Goal: Check status: Check status

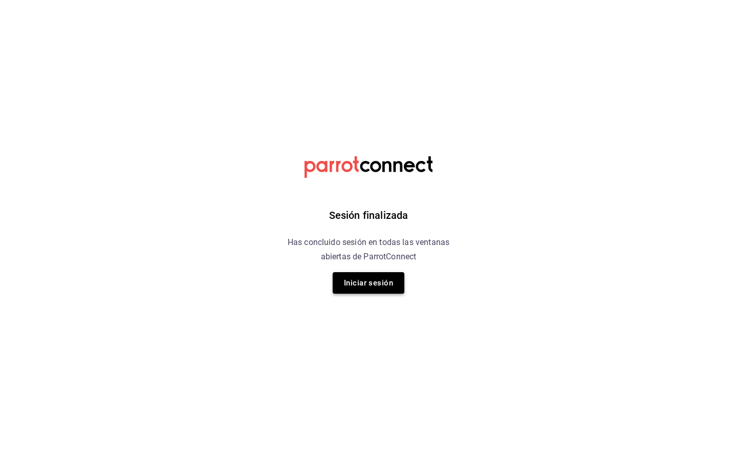
click at [365, 285] on button "Iniciar sesión" at bounding box center [369, 283] width 72 height 22
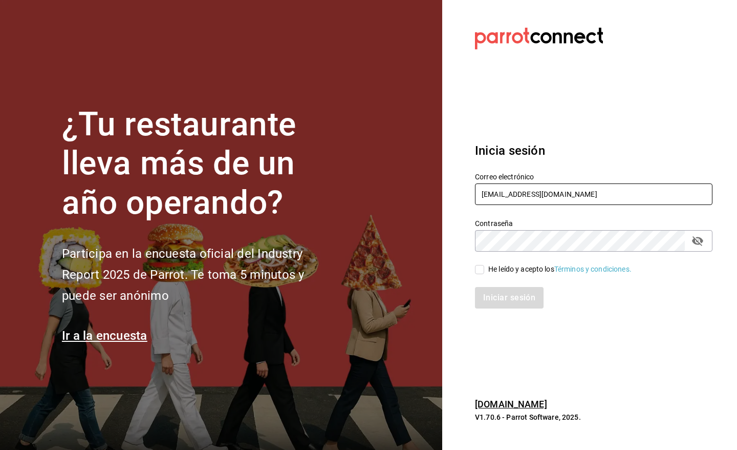
click at [544, 196] on input "gm@peace.com" at bounding box center [594, 194] width 238 height 22
type input "pr@peace.com"
click at [476, 270] on input "He leído y acepto los Términos y condiciones." at bounding box center [479, 269] width 9 height 9
checkbox input "true"
click at [488, 288] on button "Iniciar sesión" at bounding box center [510, 298] width 70 height 22
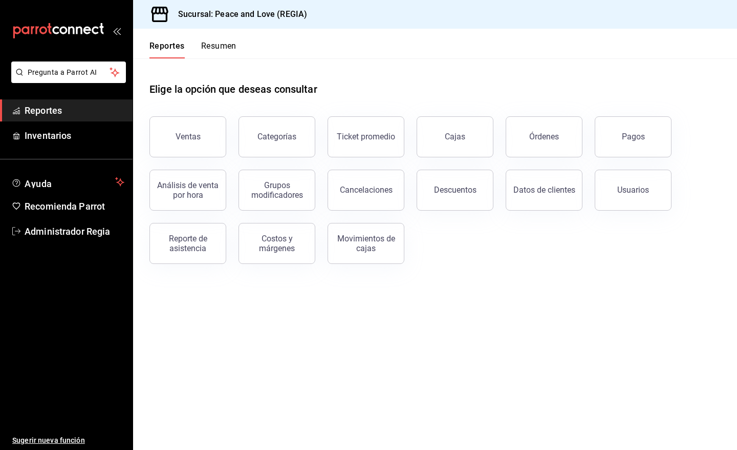
click at [619, 129] on button "Pagos" at bounding box center [633, 136] width 77 height 41
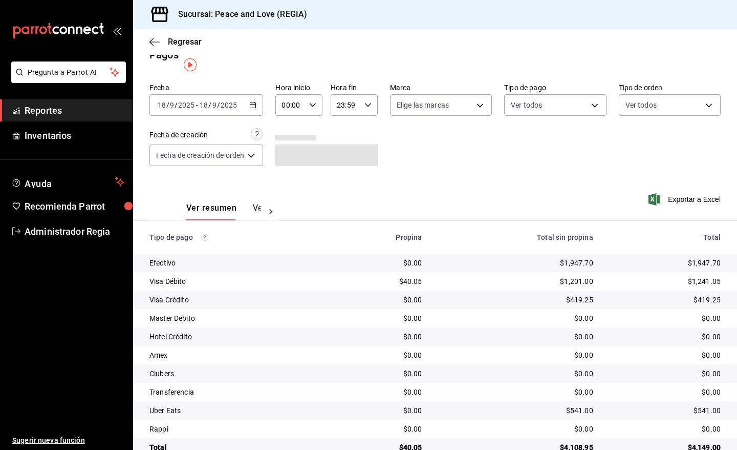
scroll to position [6, 0]
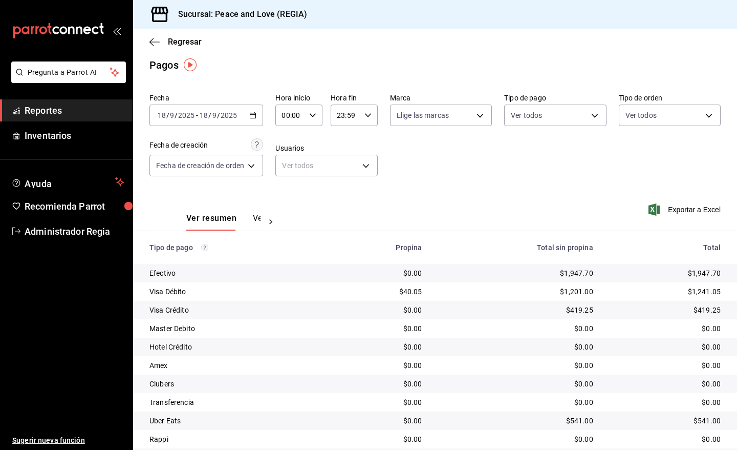
click at [260, 119] on div "[DATE] [DATE] - [DATE] [DATE]" at bounding box center [207, 115] width 114 height 22
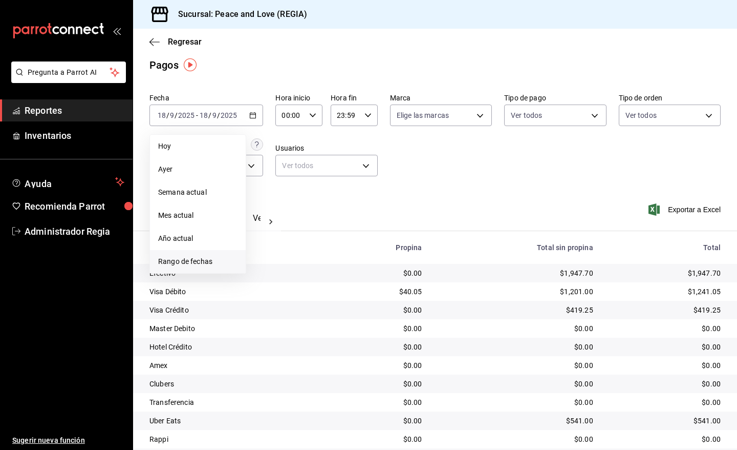
click at [228, 260] on span "Rango de fechas" at bounding box center [197, 261] width 79 height 11
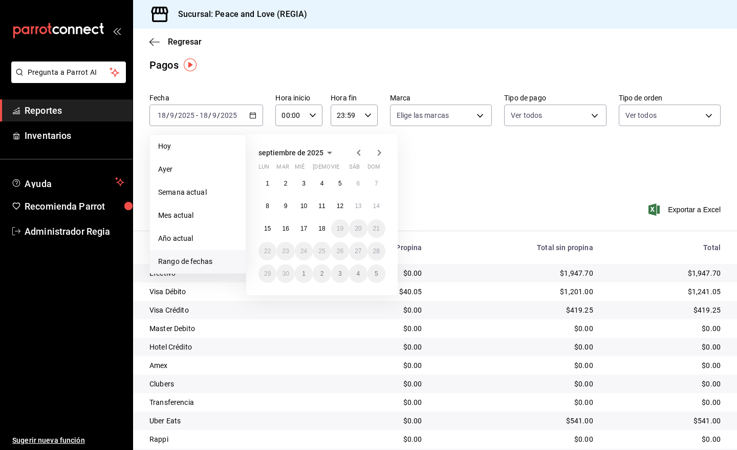
click at [387, 203] on div "[DATE] lun mar mié jue vie sáb dom 1 2 3 4 5 6 7 8 9 10 11 12 13 14 15 16 17 18…" at bounding box center [322, 214] width 152 height 161
click at [377, 207] on abbr "14" at bounding box center [376, 205] width 7 height 7
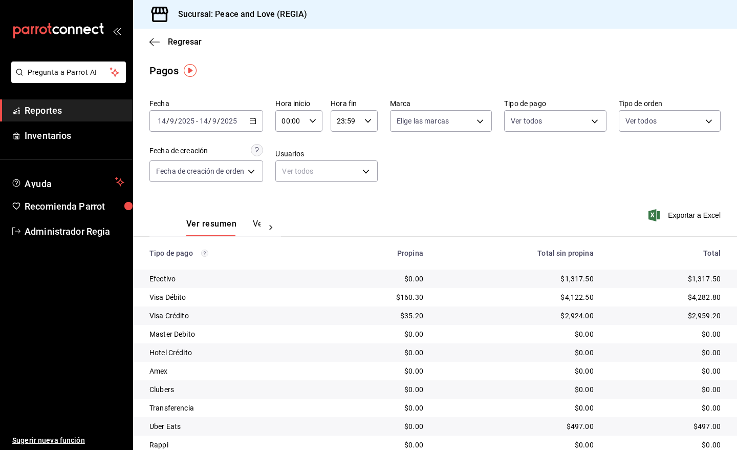
scroll to position [39, 0]
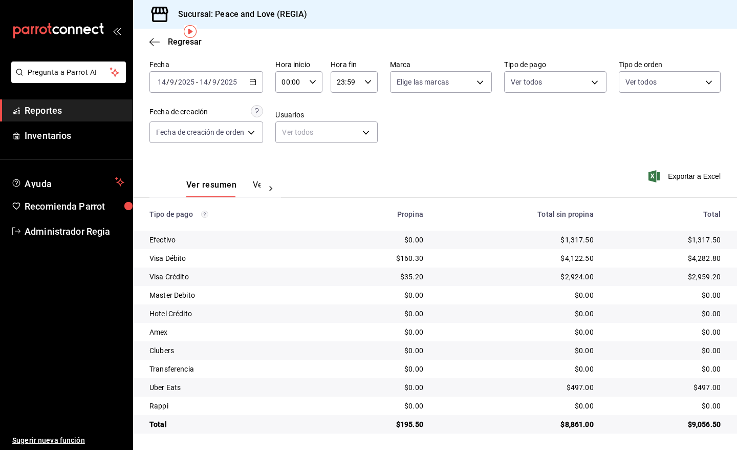
click at [261, 191] on div at bounding box center [271, 188] width 20 height 17
click at [260, 189] on button "Ver pagos" at bounding box center [241, 188] width 38 height 17
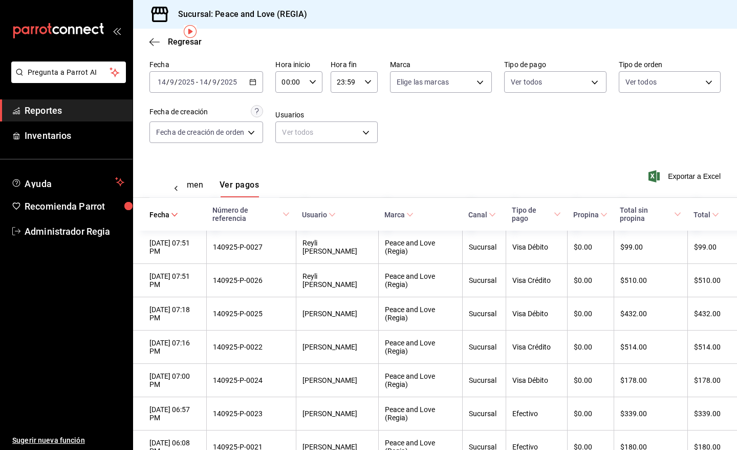
click at [595, 214] on span "Propina" at bounding box center [591, 214] width 34 height 8
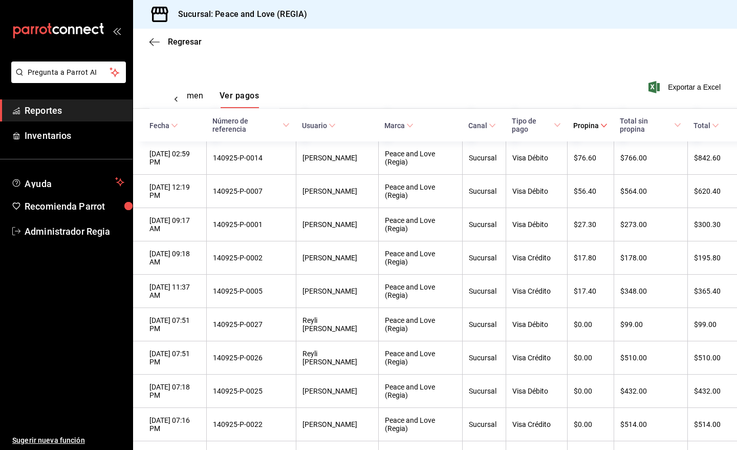
scroll to position [142, 0]
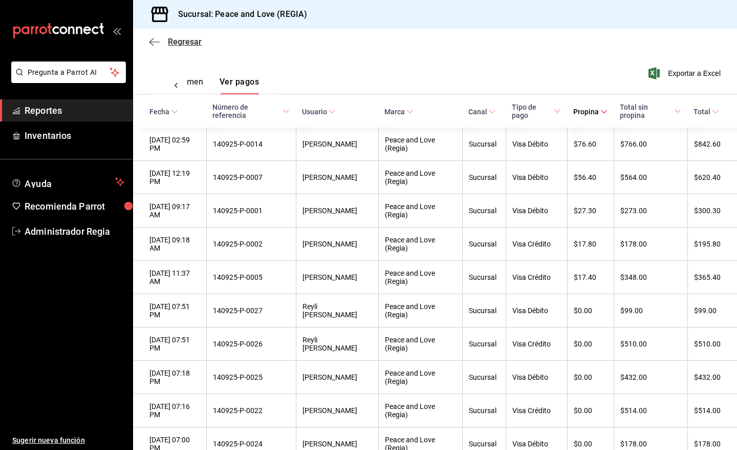
click at [185, 43] on span "Regresar" at bounding box center [185, 42] width 34 height 10
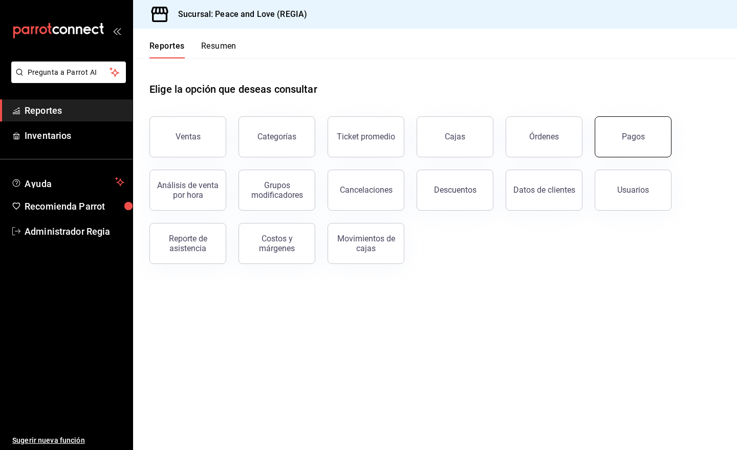
click at [628, 142] on button "Pagos" at bounding box center [633, 136] width 77 height 41
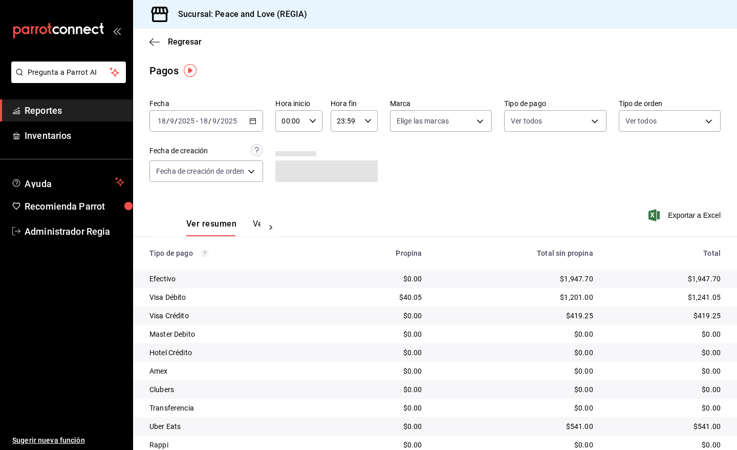
click at [253, 122] on icon "button" at bounding box center [252, 120] width 7 height 7
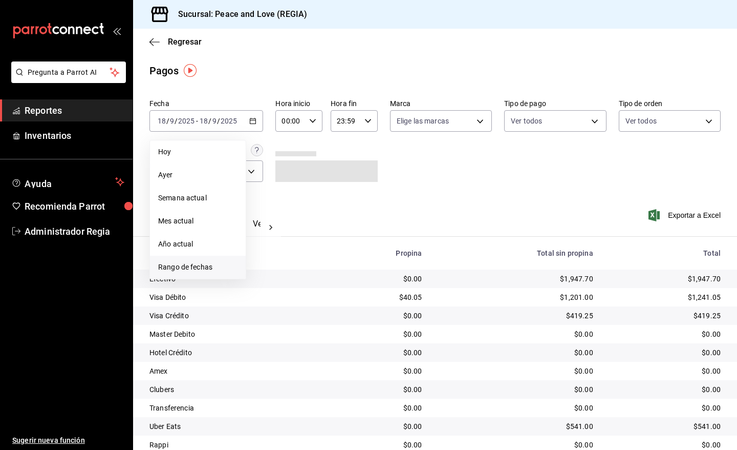
click at [208, 262] on span "Rango de fechas" at bounding box center [197, 267] width 79 height 11
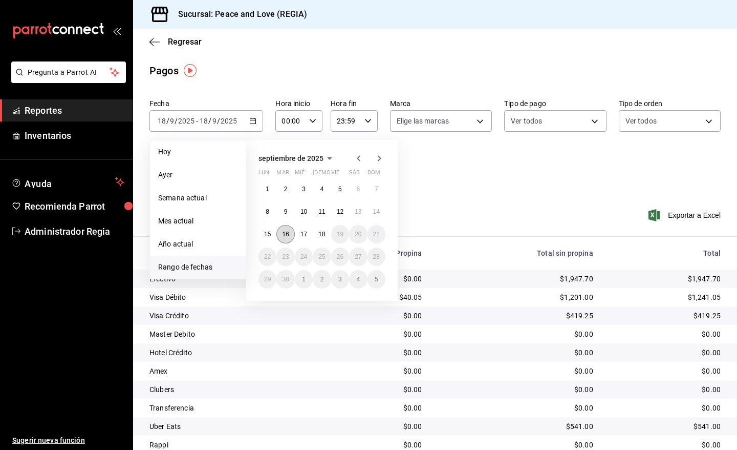
click at [280, 233] on button "16" at bounding box center [286, 234] width 18 height 18
click at [283, 236] on abbr "16" at bounding box center [285, 233] width 7 height 7
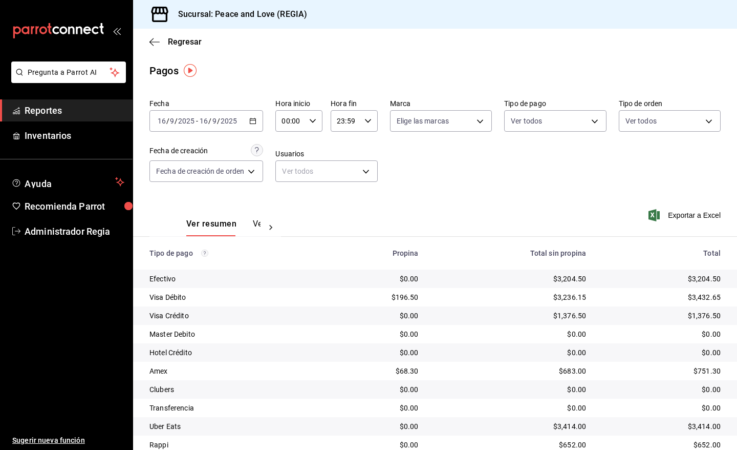
click at [255, 123] on \(Stroke\) "button" at bounding box center [253, 121] width 6 height 6
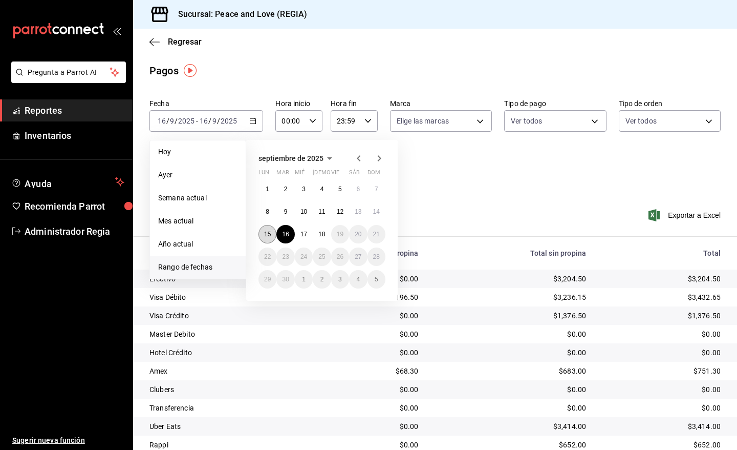
click at [268, 230] on abbr "15" at bounding box center [267, 233] width 7 height 7
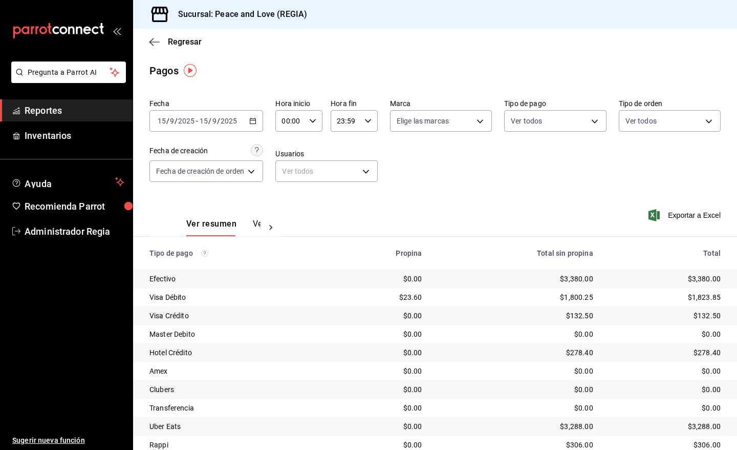
click at [255, 226] on button "Ver pagos" at bounding box center [272, 227] width 38 height 17
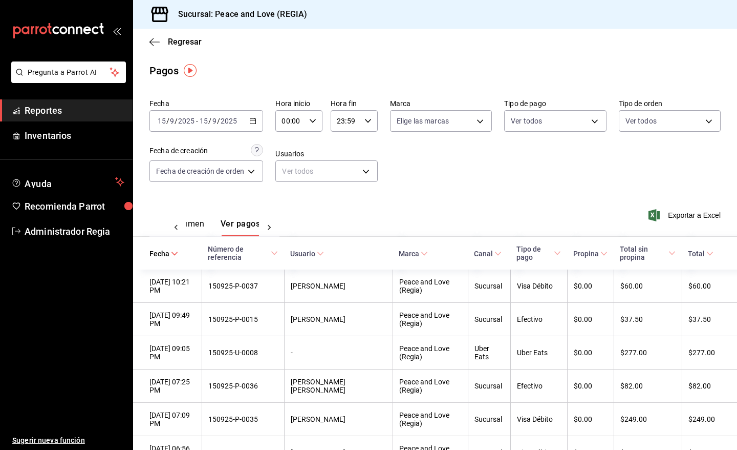
scroll to position [0, 31]
click at [582, 255] on span "Propina" at bounding box center [591, 253] width 34 height 8
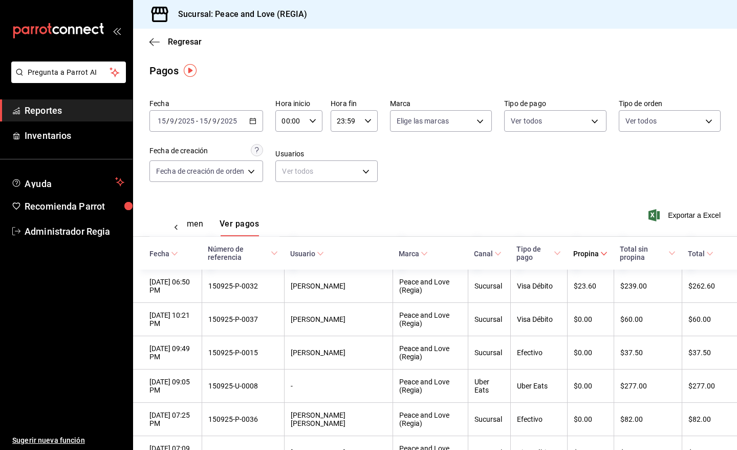
click at [261, 121] on div "[DATE] [DATE] - [DATE] [DATE]" at bounding box center [207, 121] width 114 height 22
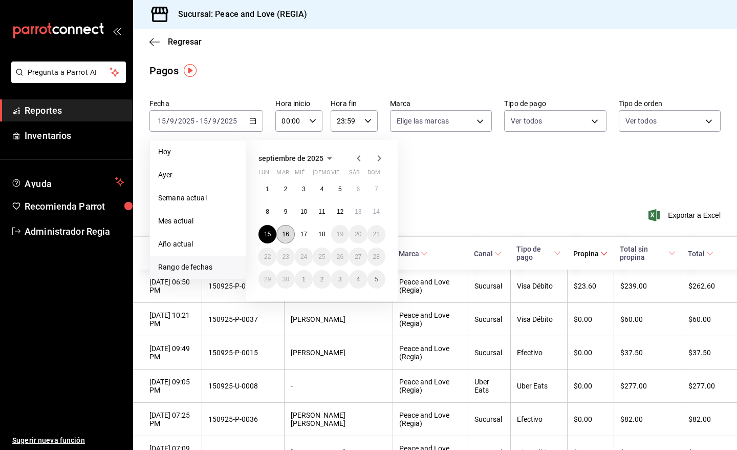
click at [290, 240] on button "16" at bounding box center [286, 234] width 18 height 18
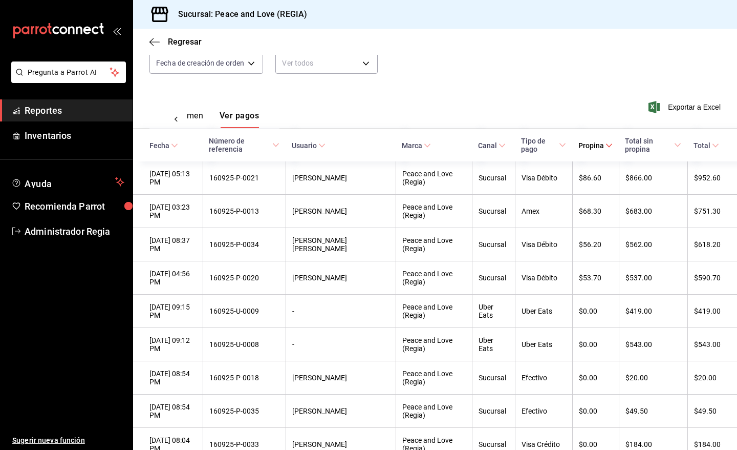
scroll to position [120, 0]
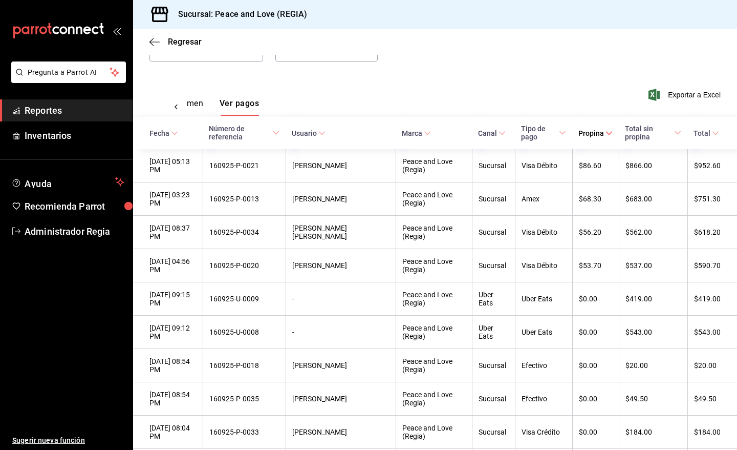
drag, startPoint x: 726, startPoint y: 143, endPoint x: 731, endPoint y: 75, distance: 68.3
click at [731, 75] on div "Regresar Pagos Fecha [DATE] [DATE] - [DATE] [DATE] Hora inicio 00:00 Hora inici…" at bounding box center [435, 239] width 604 height 421
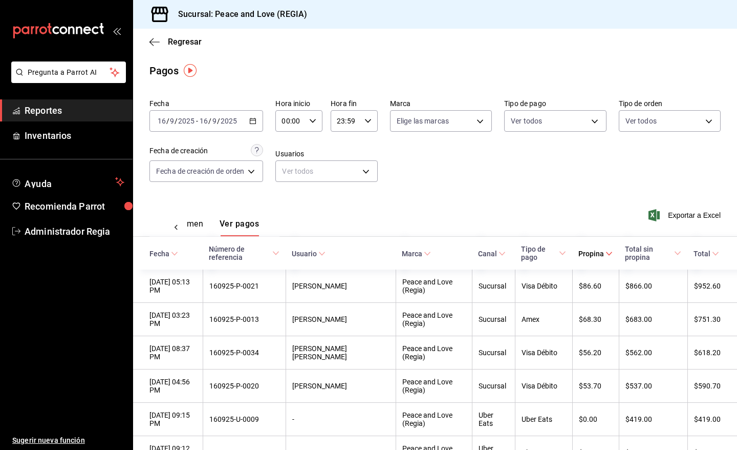
click at [250, 118] on icon "button" at bounding box center [252, 120] width 7 height 7
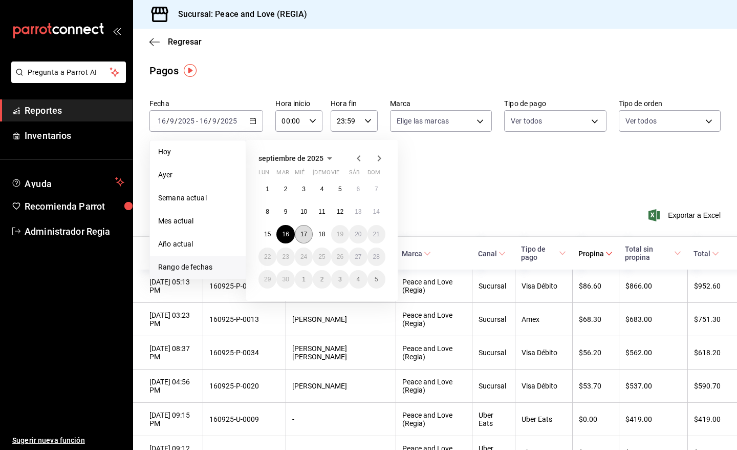
click at [300, 232] on button "17" at bounding box center [304, 234] width 18 height 18
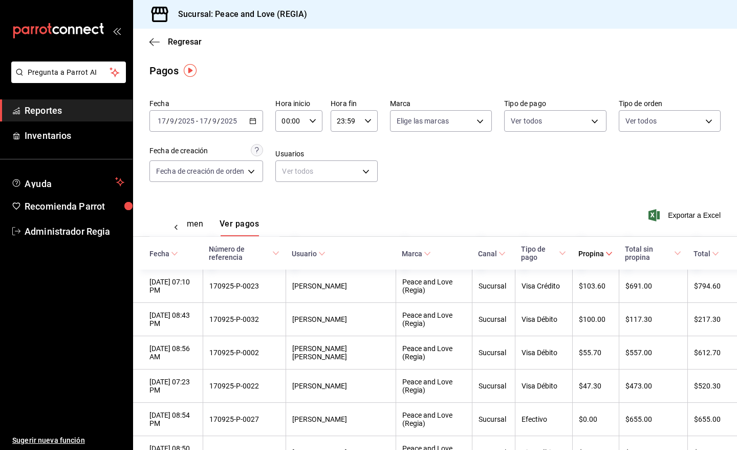
click at [260, 120] on div "[DATE] [DATE] - [DATE] [DATE]" at bounding box center [207, 121] width 114 height 22
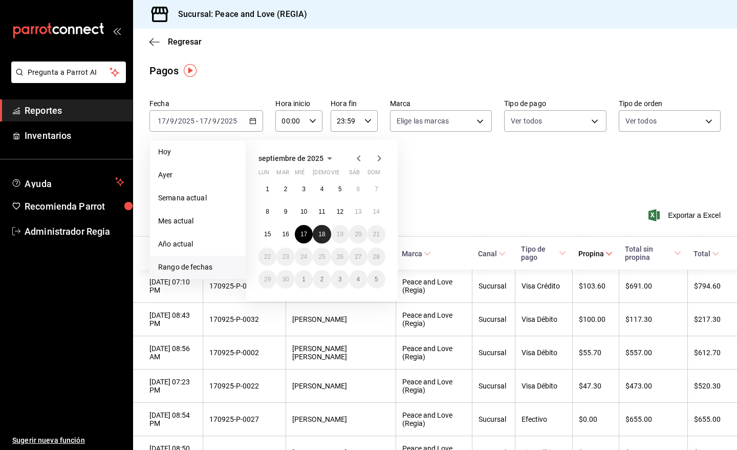
click at [328, 231] on button "18" at bounding box center [322, 234] width 18 height 18
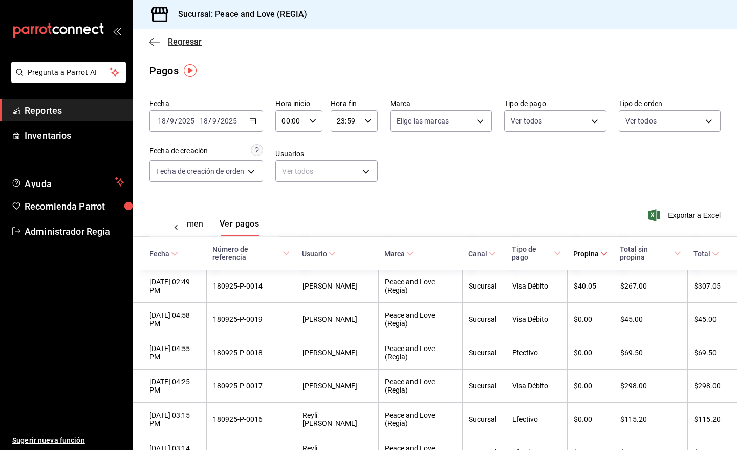
click at [194, 41] on span "Regresar" at bounding box center [185, 42] width 34 height 10
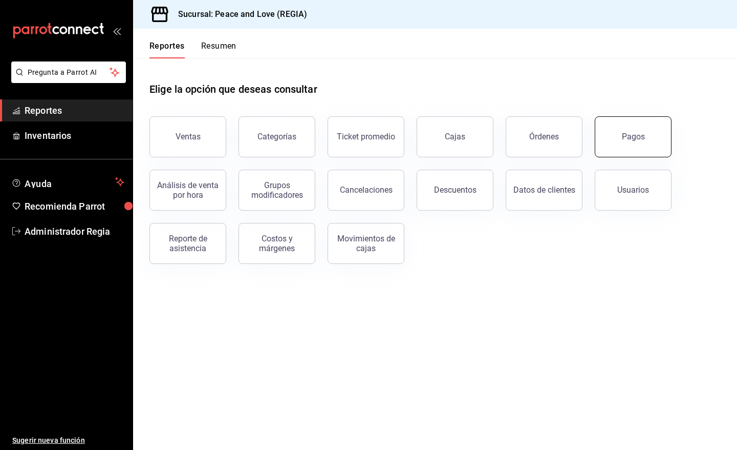
click at [626, 136] on div "Pagos" at bounding box center [633, 137] width 23 height 10
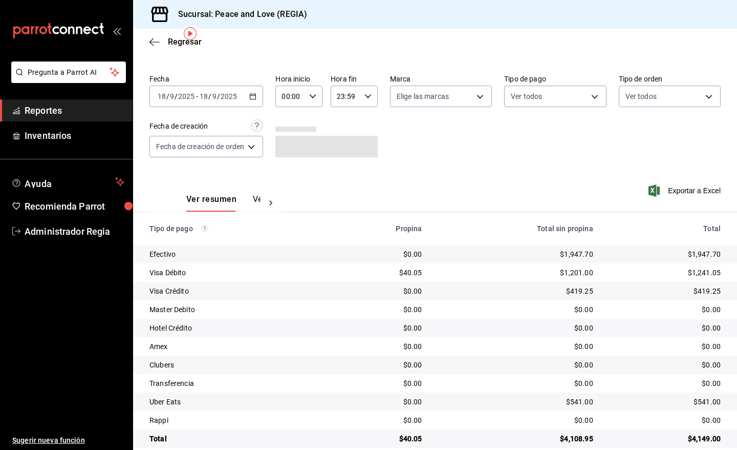
scroll to position [39, 0]
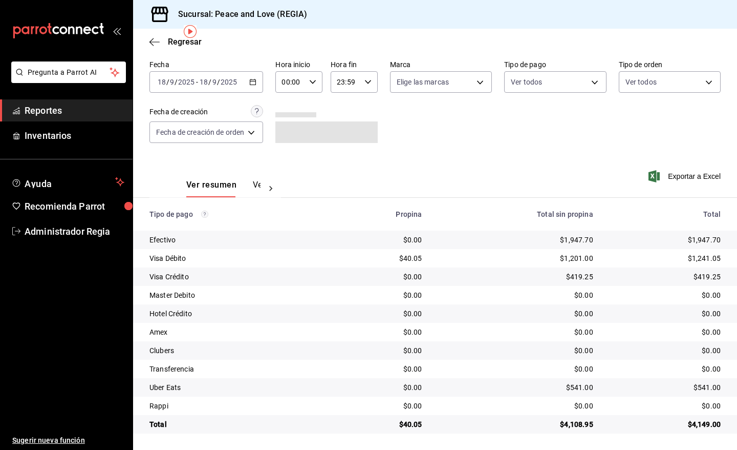
click at [257, 185] on button "Ver pagos" at bounding box center [272, 188] width 38 height 17
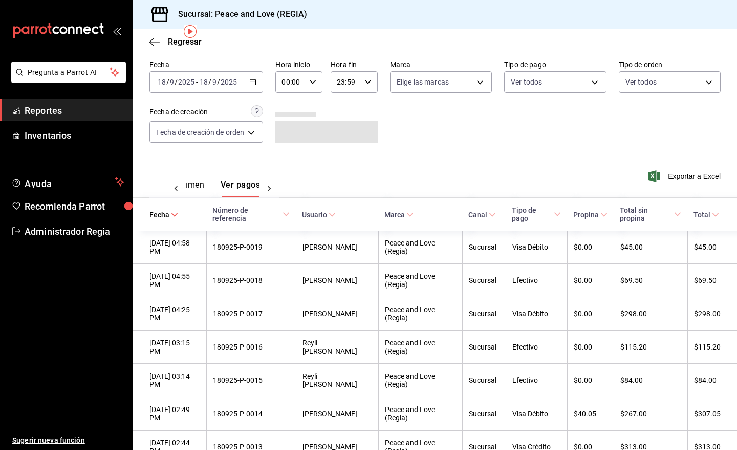
scroll to position [0, 31]
click at [582, 217] on span "Propina" at bounding box center [591, 214] width 34 height 8
